Goal: Information Seeking & Learning: Learn about a topic

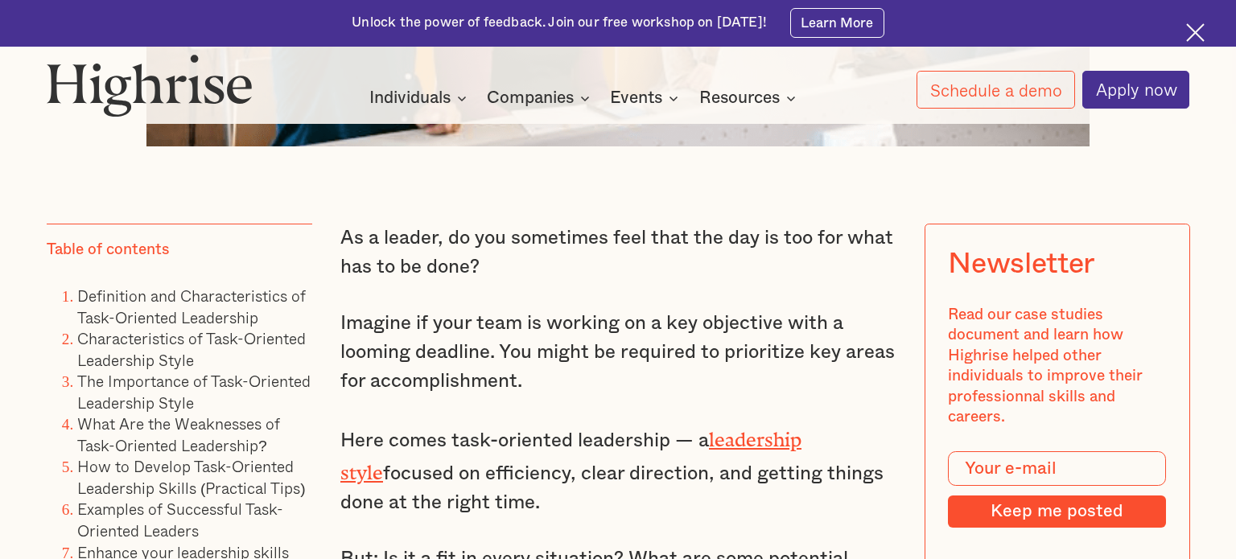
scroll to position [1026, 0]
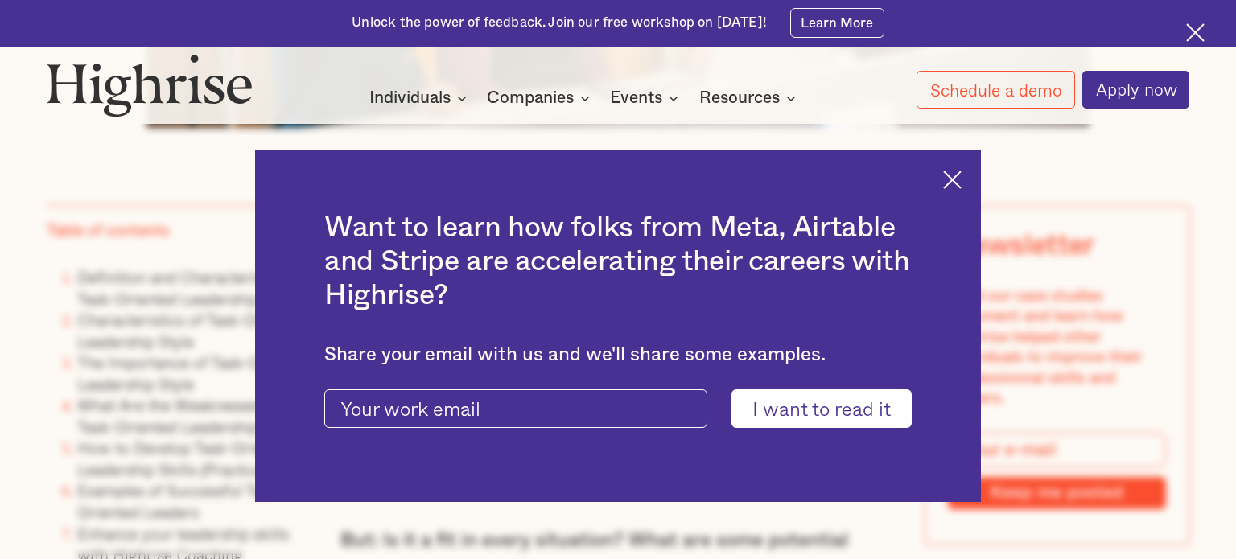
click at [947, 181] on img at bounding box center [952, 180] width 19 height 19
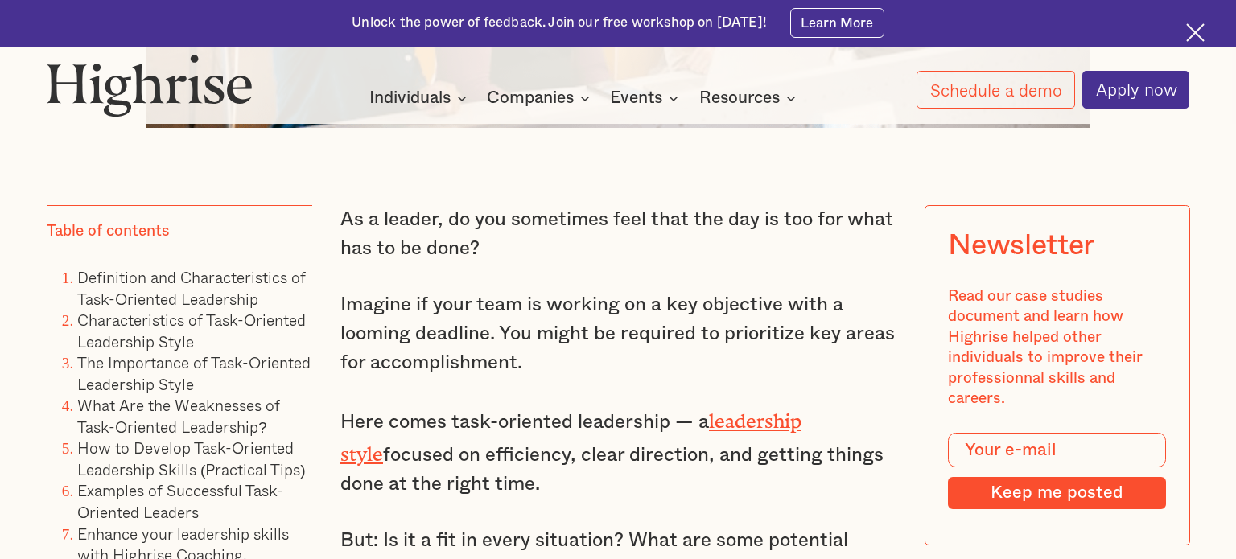
click at [1199, 36] on img at bounding box center [1195, 32] width 19 height 19
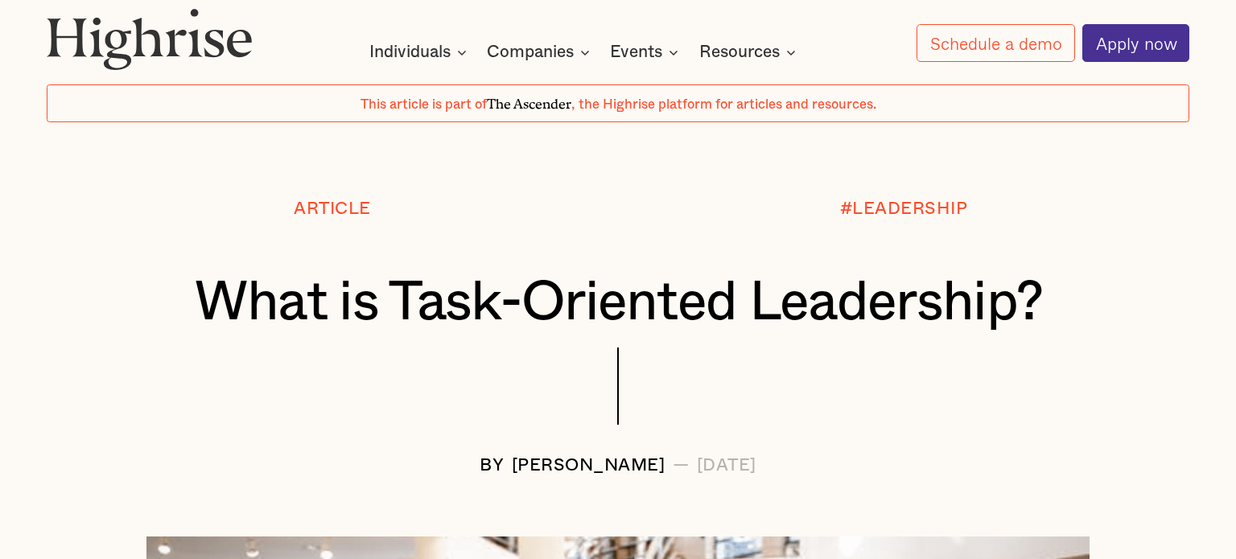
scroll to position [0, 0]
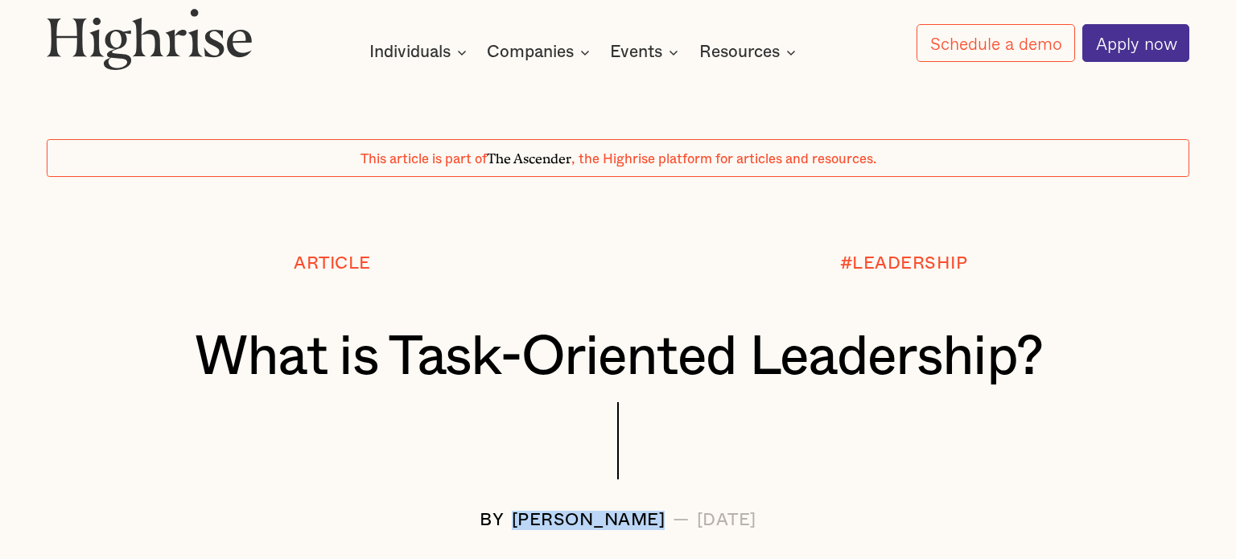
drag, startPoint x: 482, startPoint y: 520, endPoint x: 636, endPoint y: 514, distance: 154.6
click at [636, 514] on div "[PERSON_NAME]" at bounding box center [589, 520] width 154 height 19
copy div "[PERSON_NAME]"
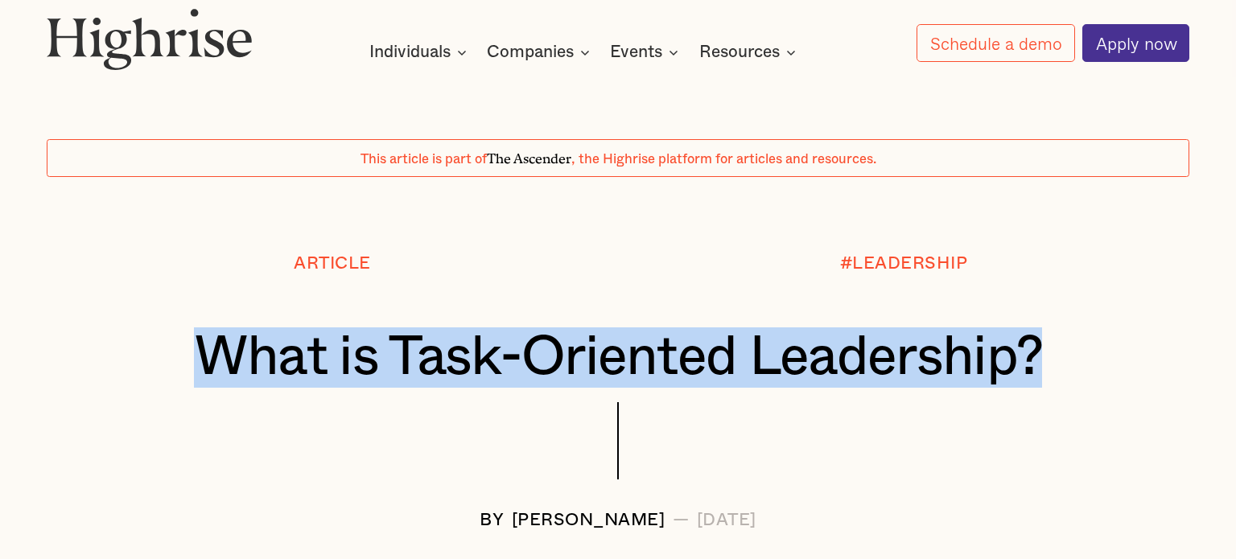
drag, startPoint x: 204, startPoint y: 352, endPoint x: 1058, endPoint y: 356, distance: 853.5
click at [1058, 356] on h1 "What is Task-Oriented Leadership?" at bounding box center [618, 357] width 1048 height 60
copy h1 "What is Task-Oriented Leadership?"
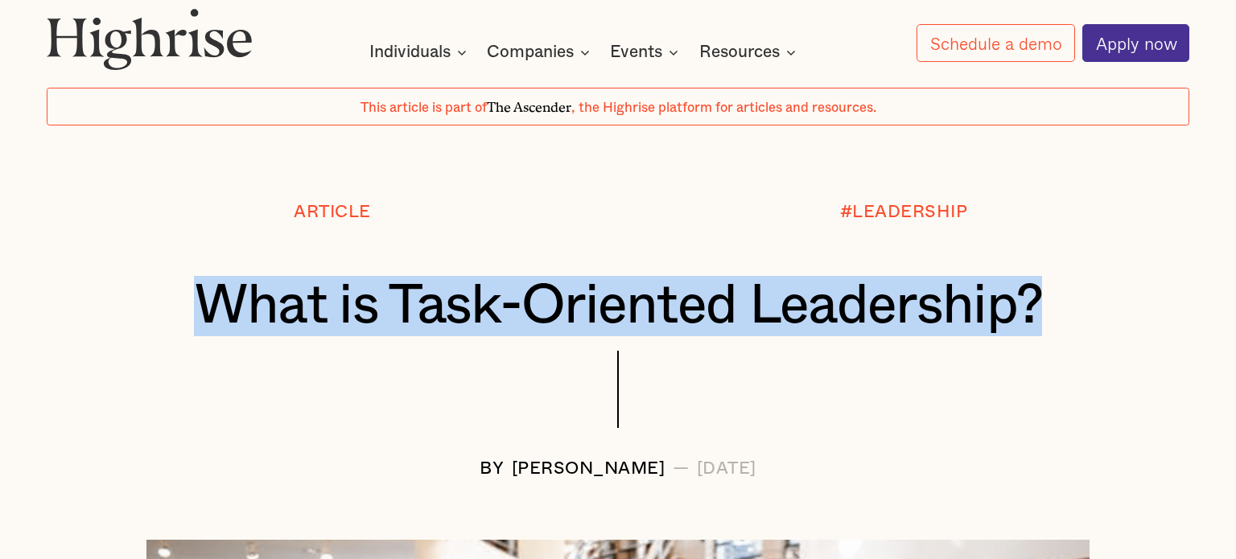
scroll to position [105, 0]
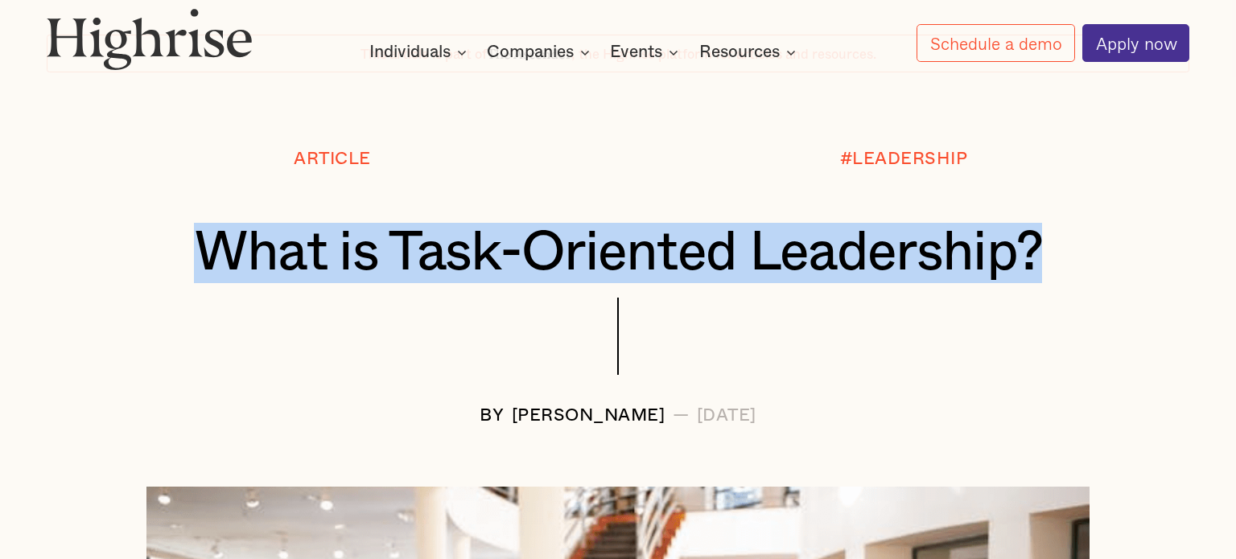
click at [1125, 292] on div "What is Task-Oriented Leadership?" at bounding box center [618, 260] width 1143 height 75
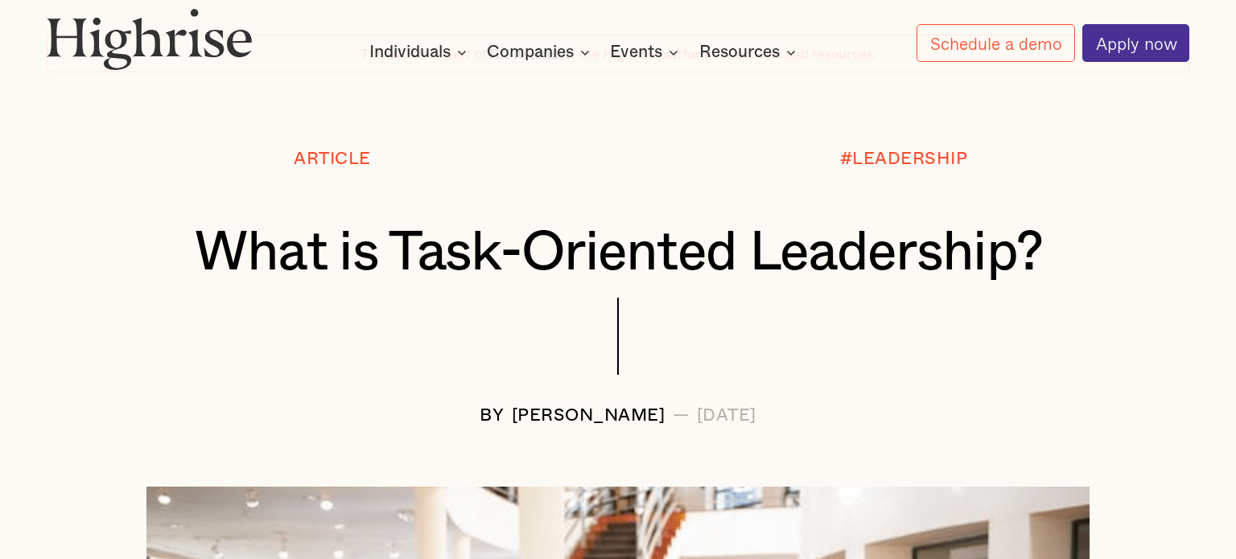
drag, startPoint x: 673, startPoint y: 412, endPoint x: 802, endPoint y: 417, distance: 129.6
click at [802, 417] on div "BY [PERSON_NAME] — [DATE]" at bounding box center [618, 415] width 1143 height 19
copy div "[DATE]"
click at [87, 133] on div at bounding box center [618, 110] width 1236 height 77
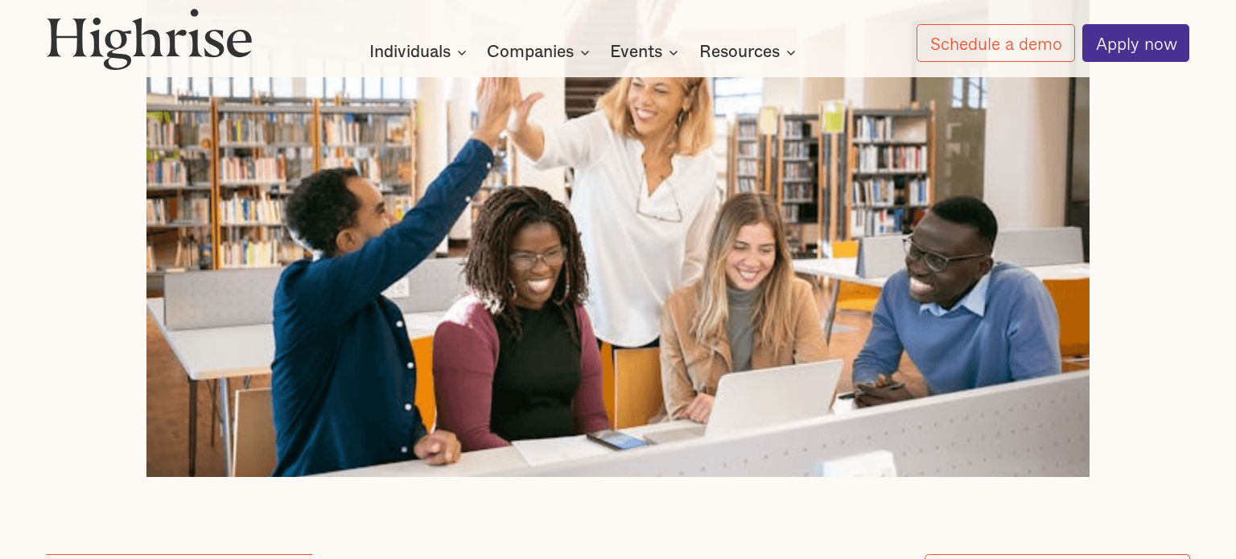
scroll to position [0, 0]
